Goal: Find specific page/section: Find specific page/section

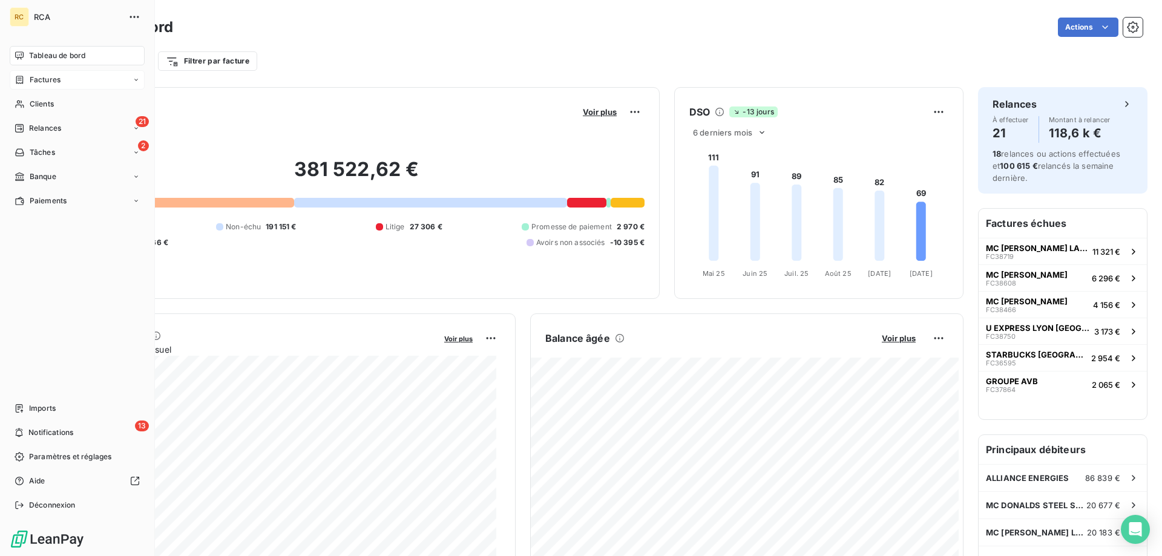
click at [41, 82] on span "Factures" at bounding box center [45, 79] width 31 height 11
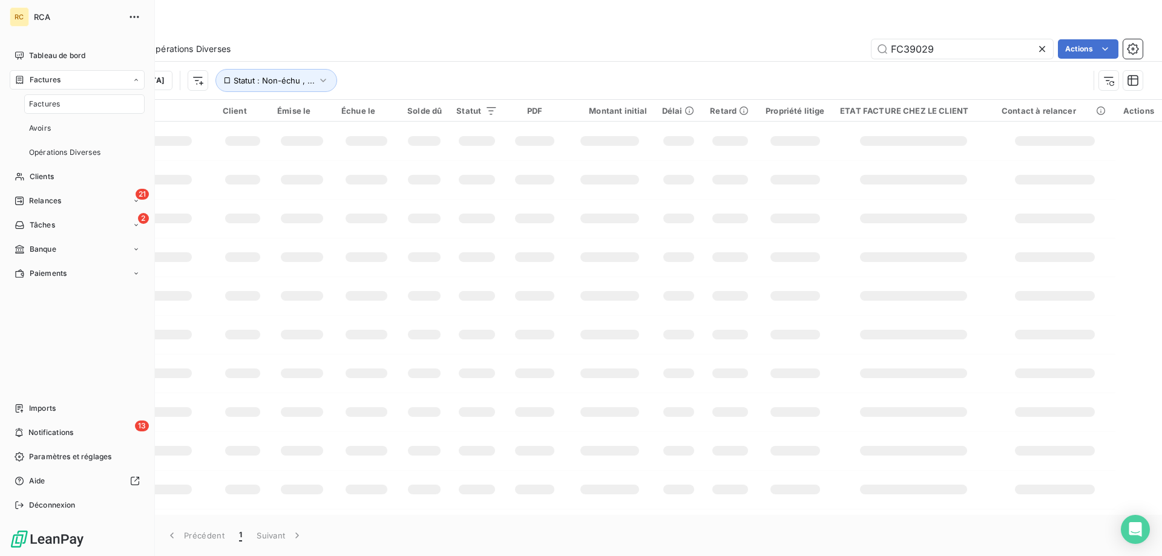
click at [56, 111] on div "Factures" at bounding box center [84, 103] width 120 height 19
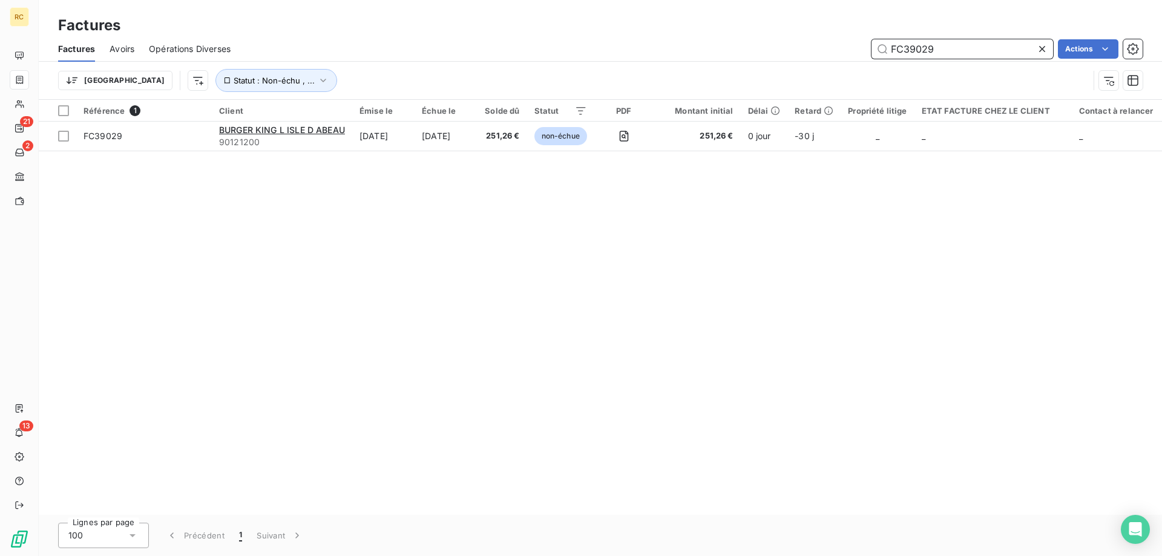
drag, startPoint x: 941, startPoint y: 48, endPoint x: 883, endPoint y: 47, distance: 58.1
click at [872, 50] on input "FC39029" at bounding box center [963, 48] width 182 height 19
paste input "885"
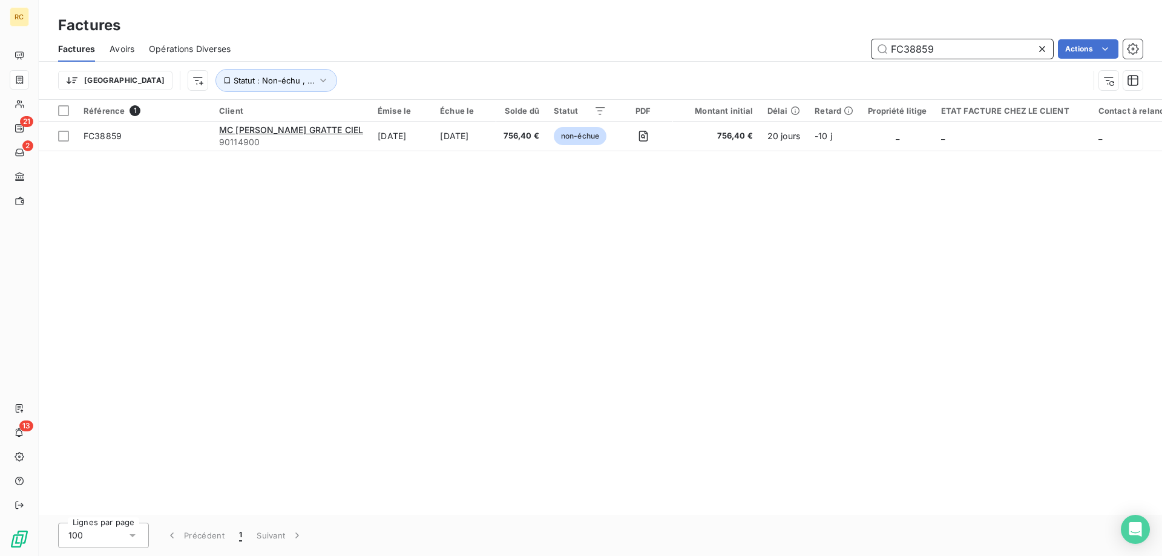
type input "FC38859"
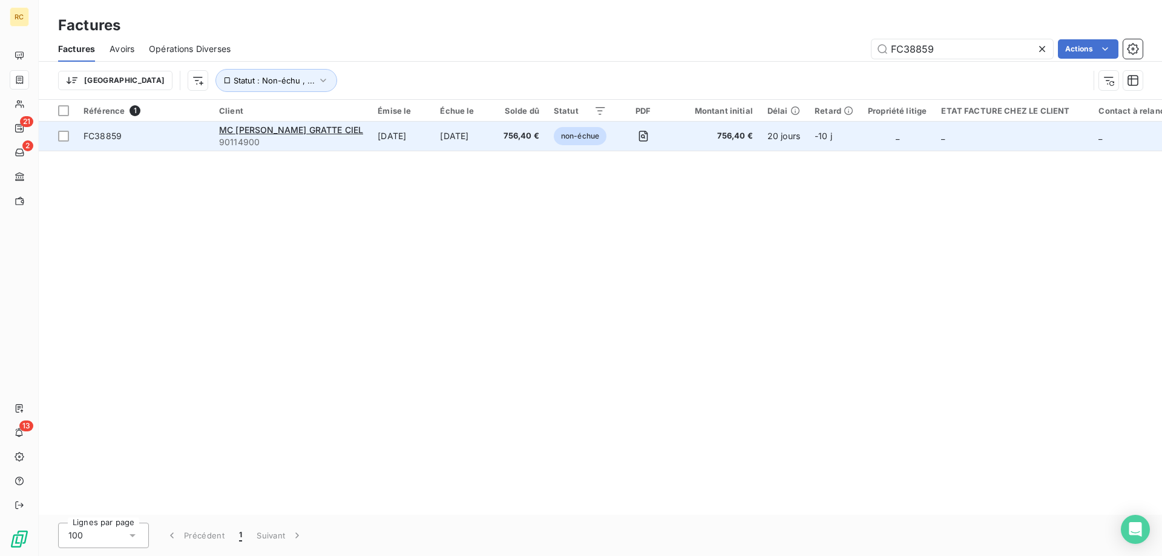
click at [104, 141] on div "FC38859" at bounding box center [103, 136] width 38 height 12
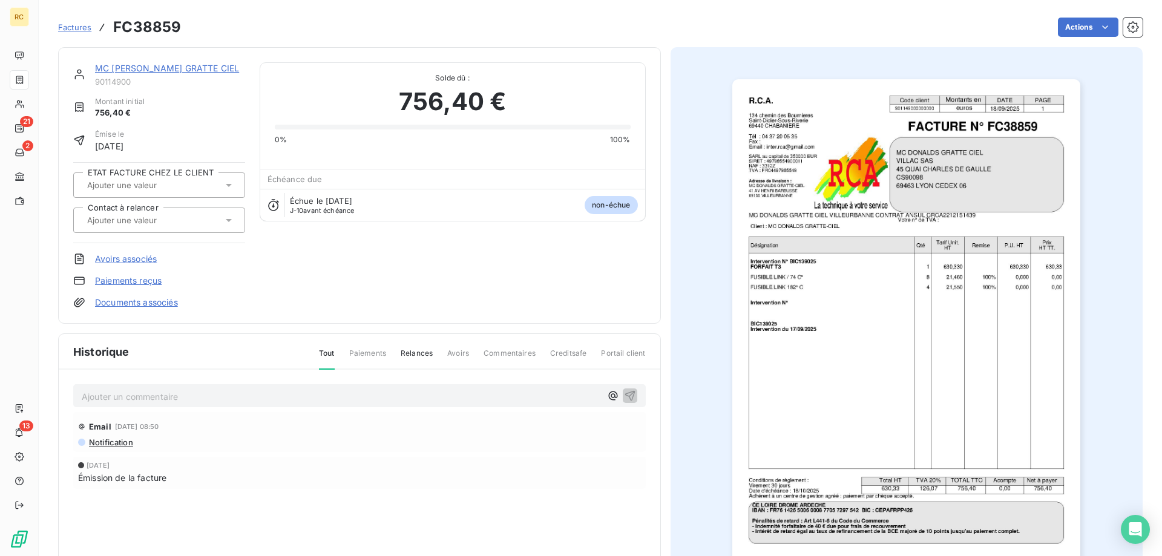
click at [145, 306] on link "Documents associés" at bounding box center [136, 303] width 83 height 12
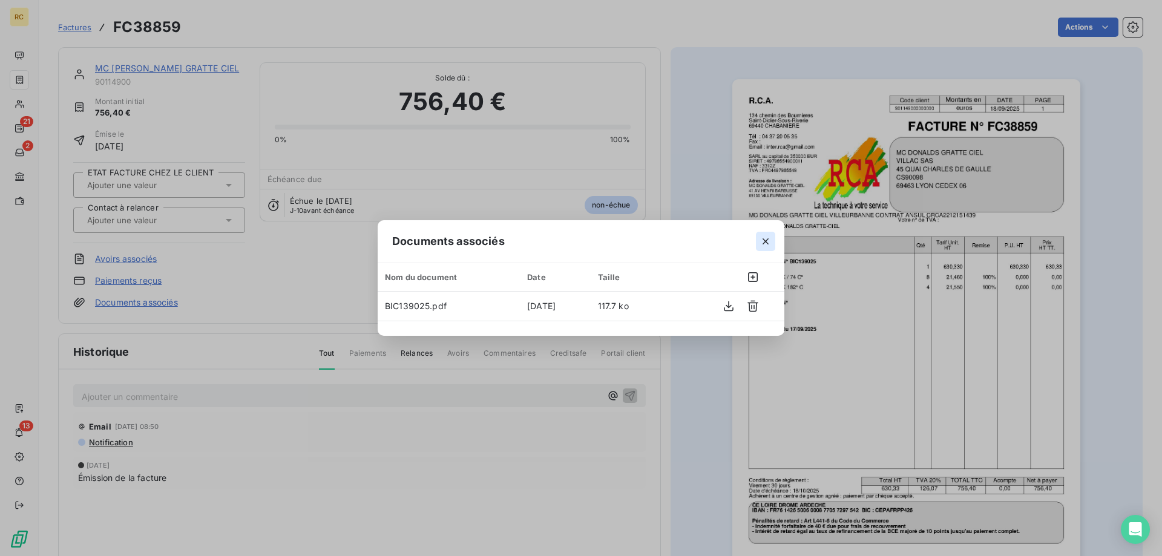
click at [764, 238] on icon "button" at bounding box center [766, 241] width 12 height 12
